Goal: Task Accomplishment & Management: Complete application form

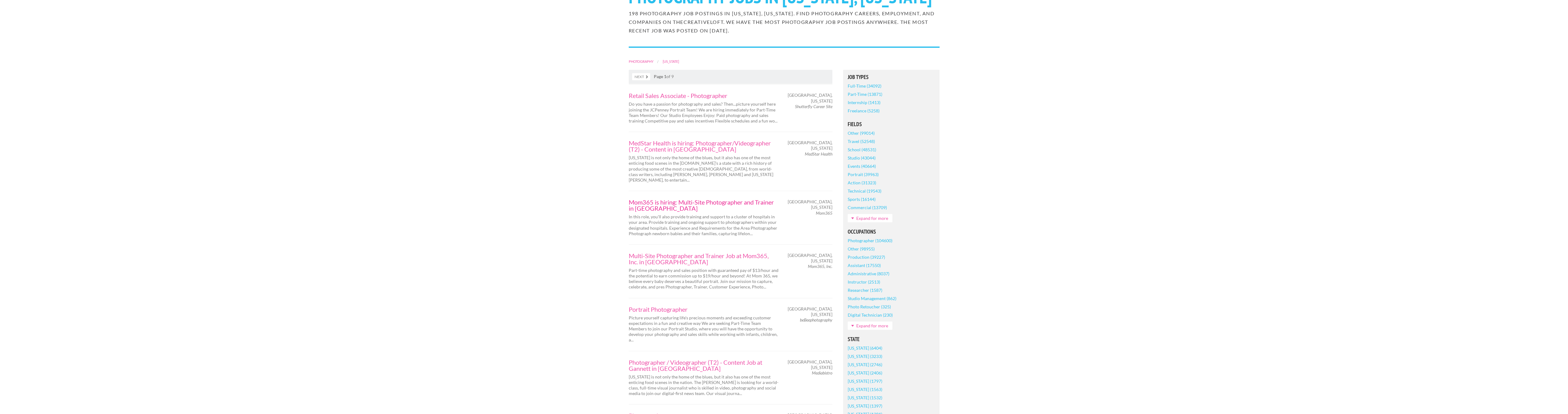
click at [656, 211] on link "Mom365 is hiring: Multi-Site Photographer and Trainer in Gulfport" at bounding box center [703, 205] width 150 height 12
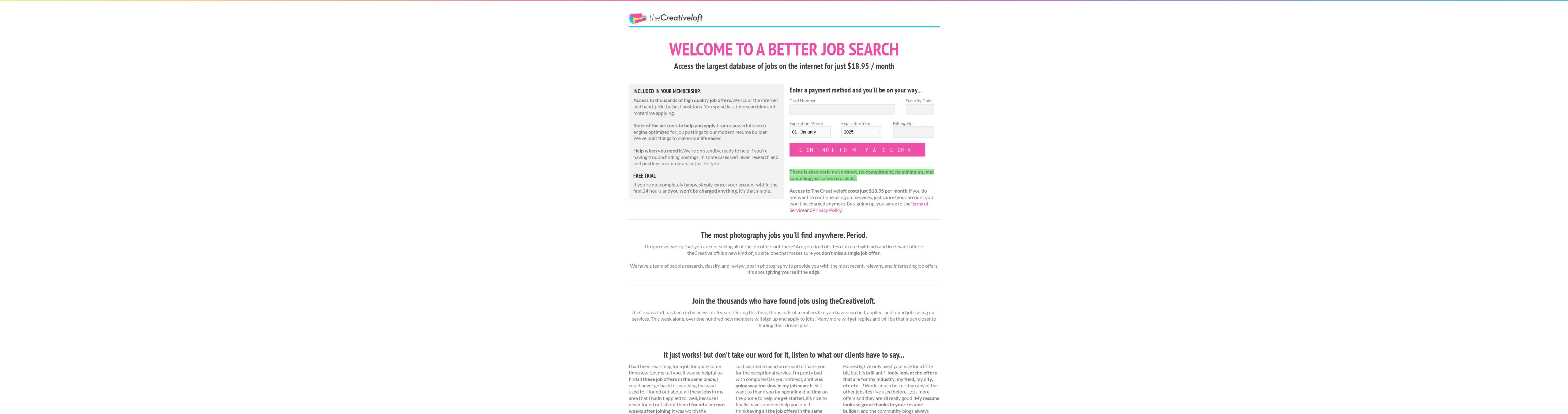
click at [651, 214] on div "Welcome to a better job search Access the largest database of jobs on the inter…" at bounding box center [784, 335] width 322 height 593
